Goal: Information Seeking & Learning: Learn about a topic

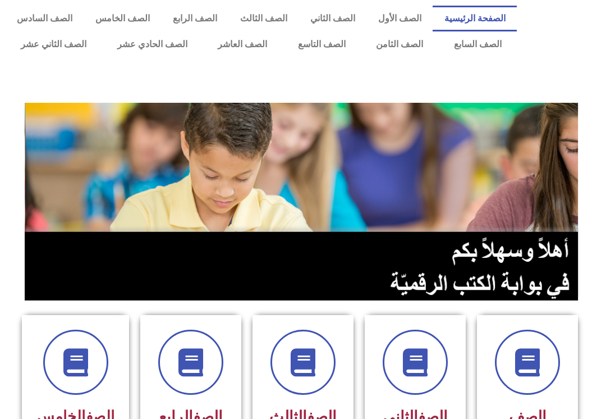
click at [331, 22] on link "الصف الثاني" at bounding box center [333, 19] width 68 height 26
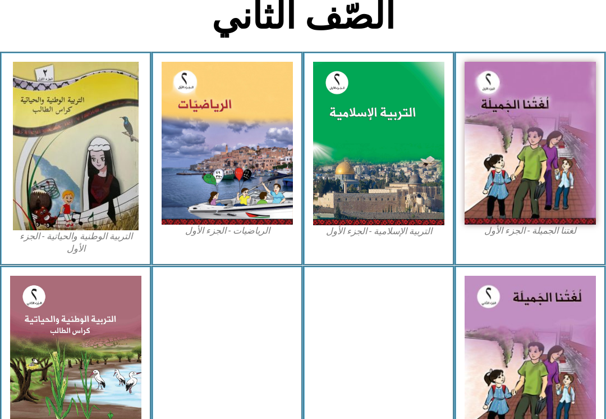
scroll to position [284, 0]
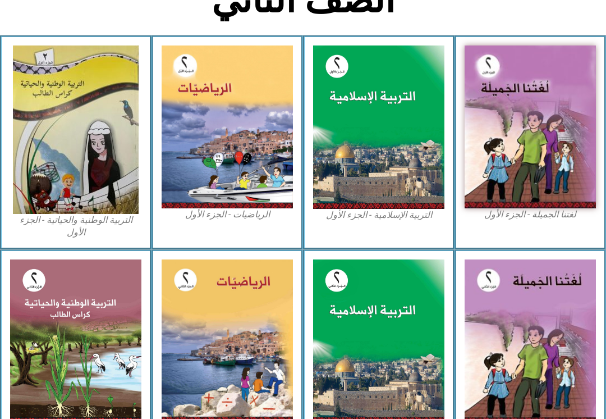
click at [492, 158] on img at bounding box center [530, 126] width 131 height 163
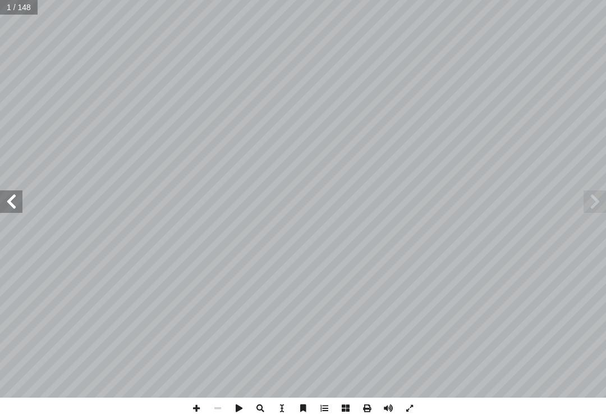
click at [6, 194] on span at bounding box center [11, 201] width 22 height 22
click at [3, 203] on span at bounding box center [11, 201] width 22 height 22
click at [6, 204] on span at bounding box center [11, 201] width 22 height 22
click at [6, 200] on span at bounding box center [11, 201] width 22 height 22
click at [6, 202] on span at bounding box center [11, 201] width 22 height 22
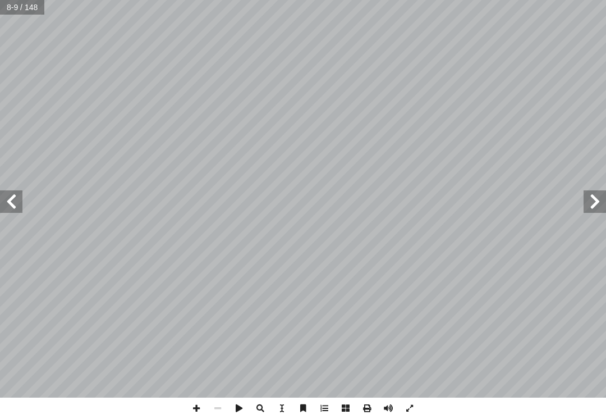
click at [20, 199] on span at bounding box center [11, 201] width 22 height 22
click at [14, 196] on span at bounding box center [11, 201] width 22 height 22
click at [13, 196] on span at bounding box center [11, 201] width 22 height 22
click at [11, 190] on span at bounding box center [11, 201] width 22 height 22
click at [16, 193] on span at bounding box center [11, 201] width 22 height 22
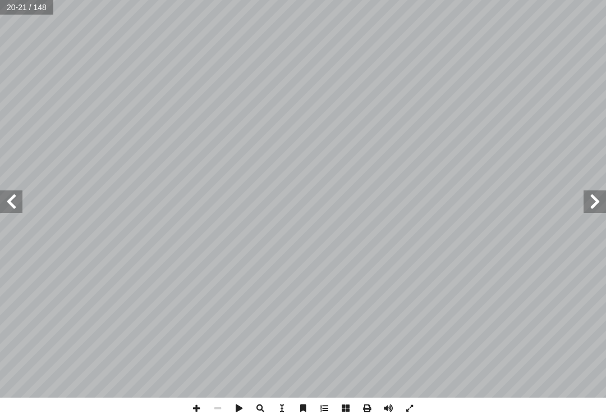
click at [6, 204] on span at bounding box center [11, 201] width 22 height 22
click at [17, 201] on span at bounding box center [11, 201] width 22 height 22
click at [588, 204] on span at bounding box center [595, 201] width 22 height 22
